Goal: Information Seeking & Learning: Learn about a topic

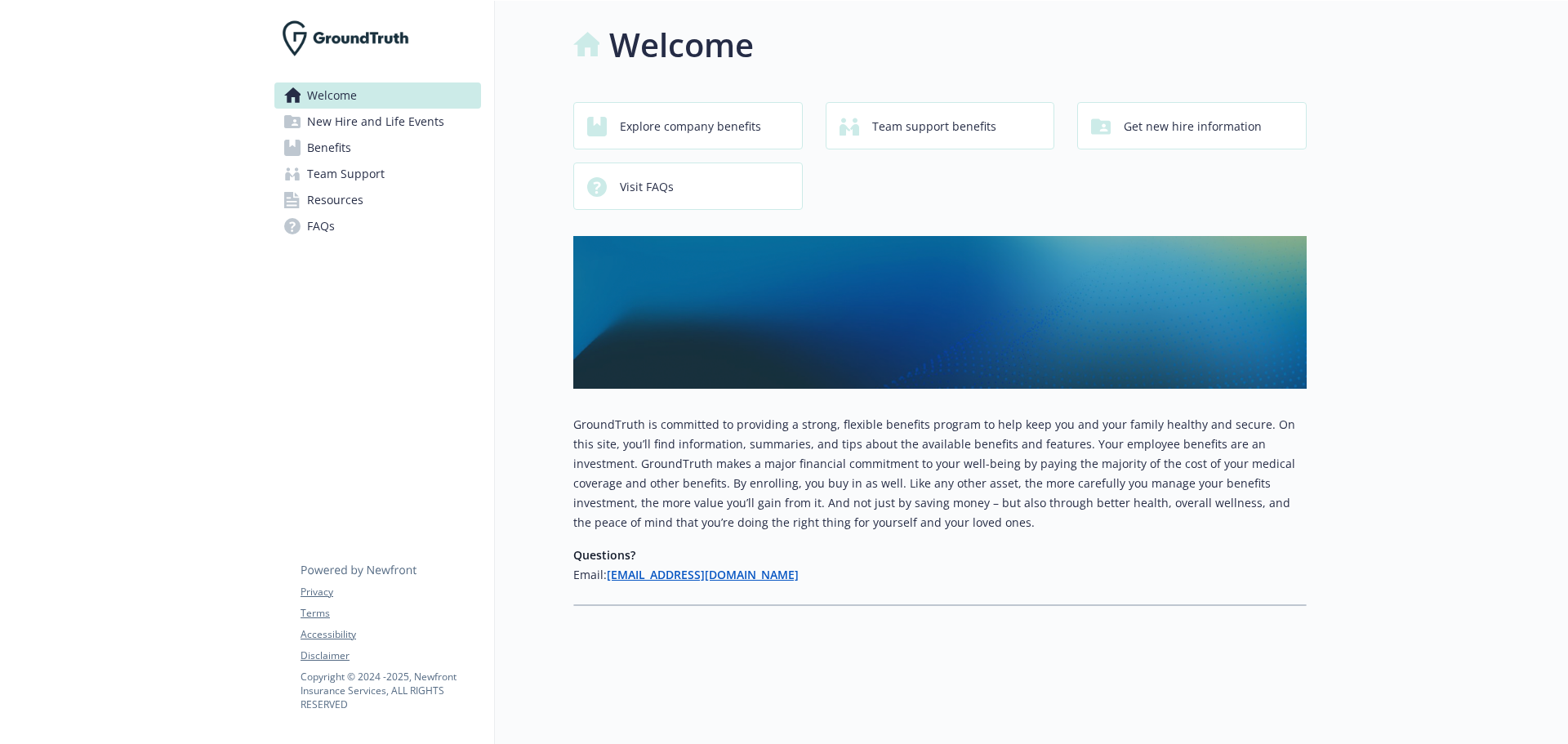
click at [343, 152] on span "Benefits" at bounding box center [329, 147] width 44 height 26
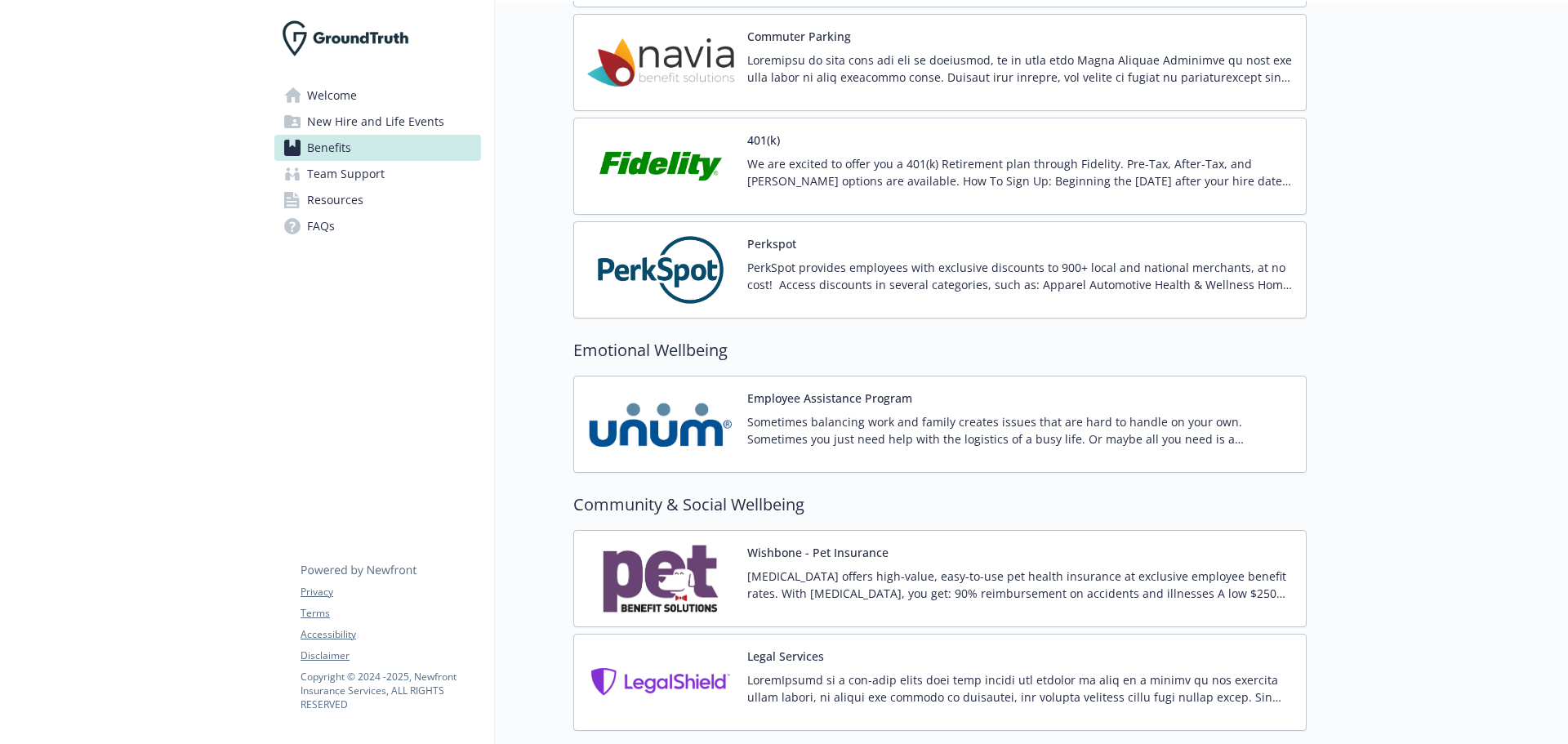
scroll to position [2205, 0]
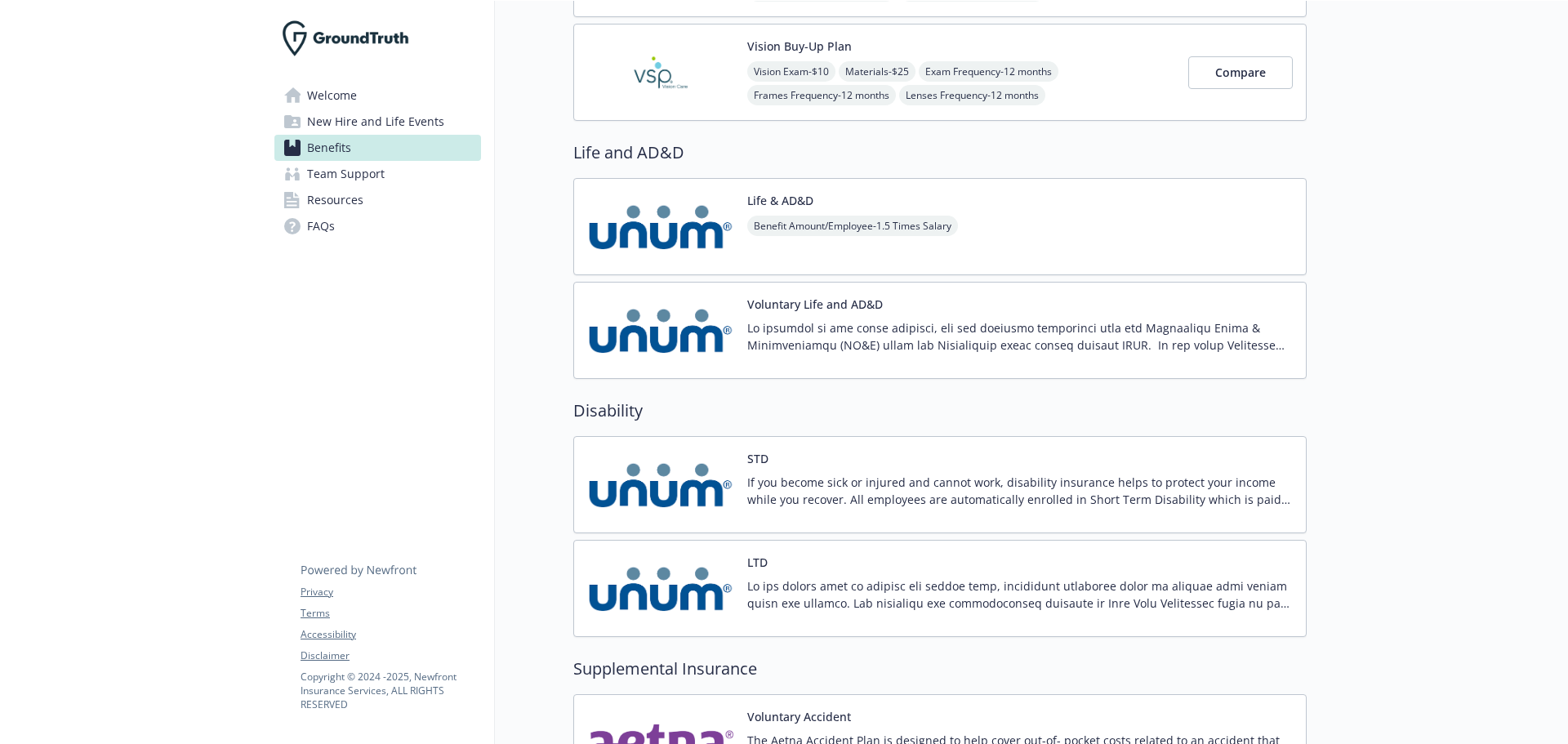
click at [332, 98] on span "Welcome" at bounding box center [331, 95] width 49 height 26
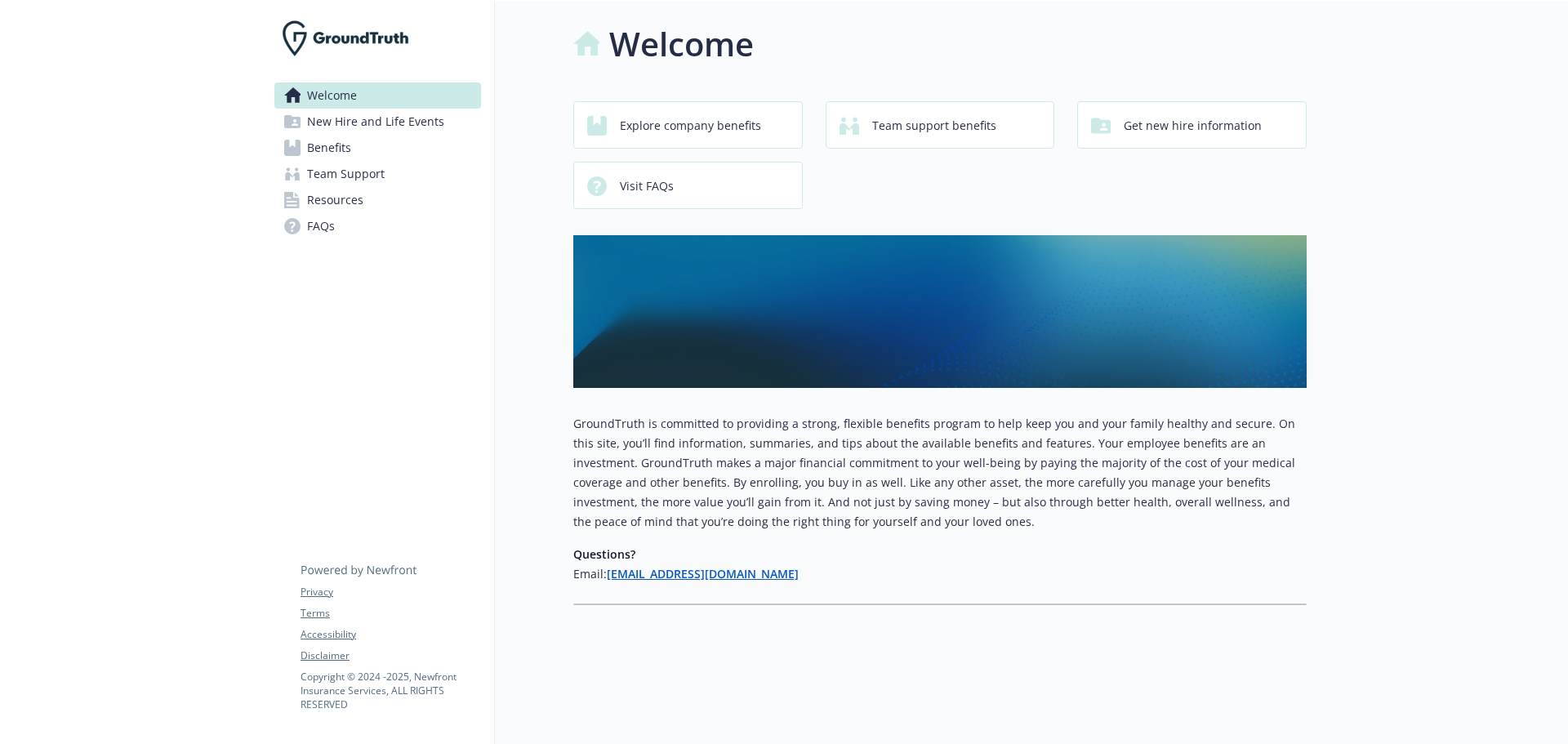
scroll to position [13, 0]
click at [675, 114] on span "Explore company benefits" at bounding box center [690, 125] width 141 height 31
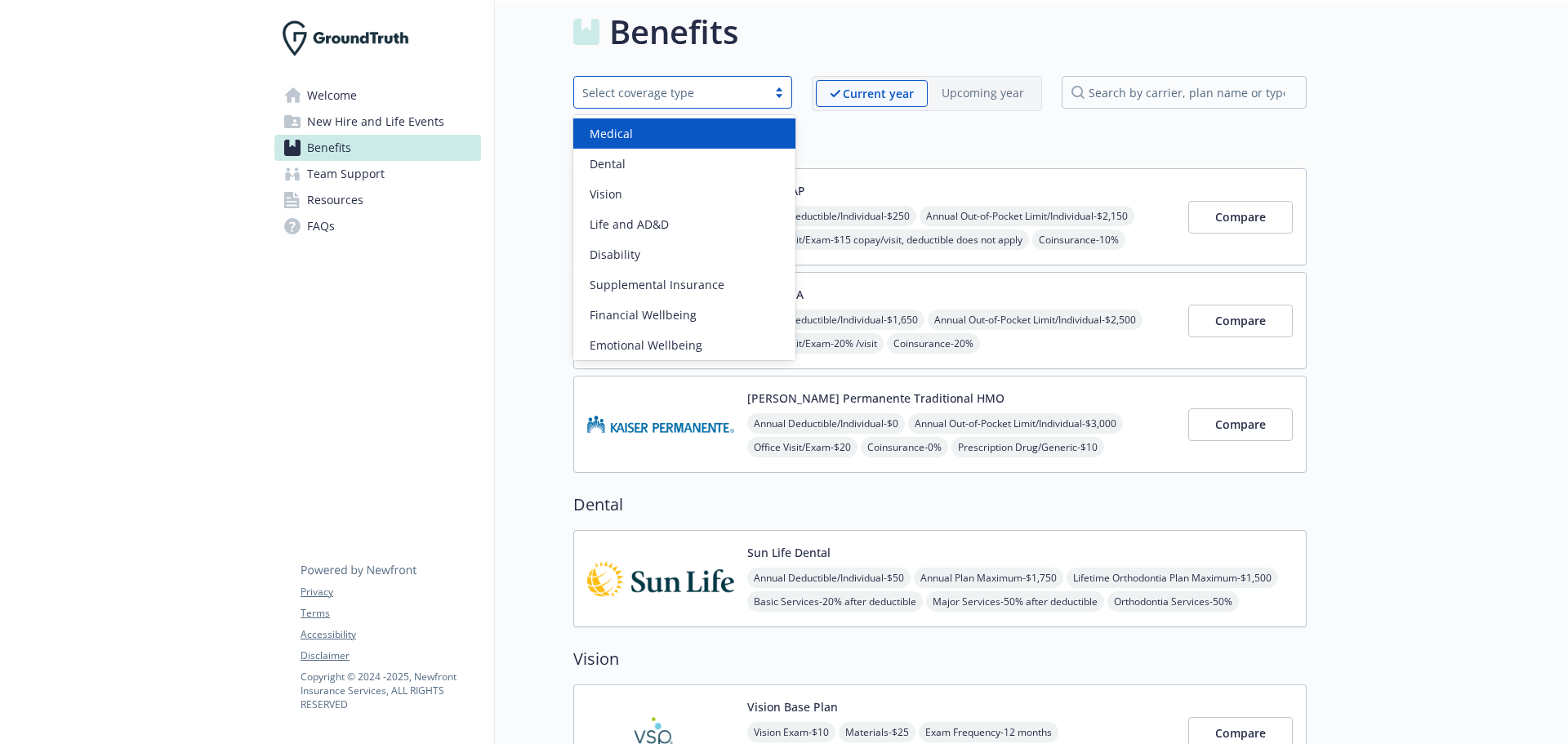
click at [766, 99] on div "Select coverage type" at bounding box center [670, 92] width 192 height 21
